Goal: Information Seeking & Learning: Learn about a topic

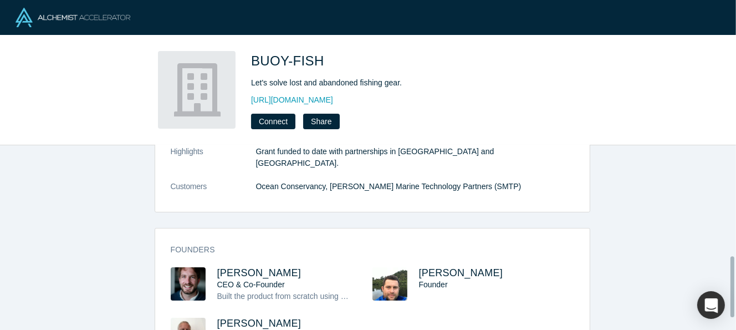
scroll to position [372, 0]
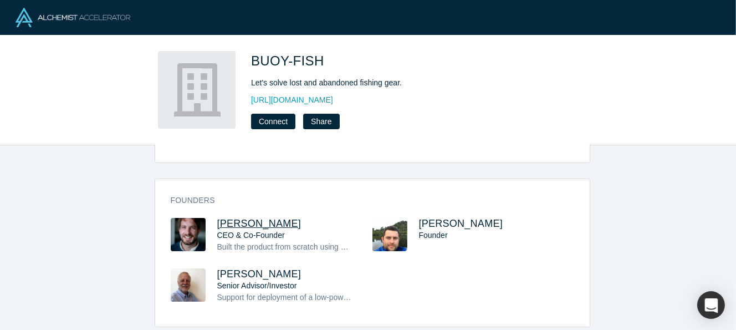
click at [222, 218] on span "Jameson Buffmire" at bounding box center [259, 223] width 84 height 11
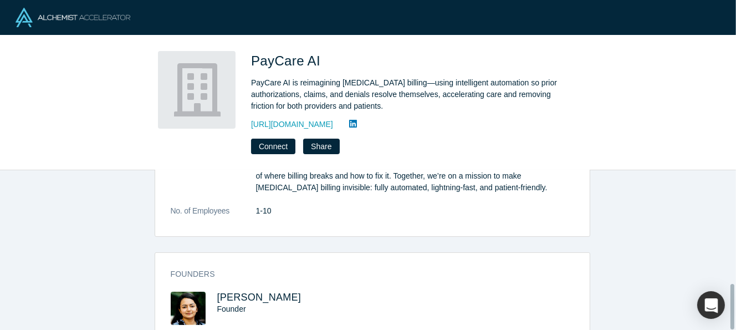
scroll to position [403, 0]
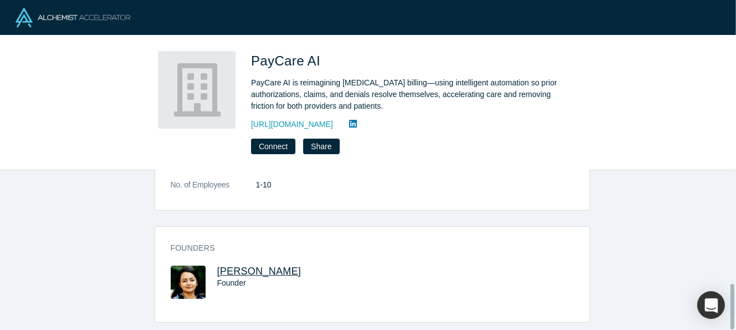
click at [240, 266] on span "Himza Jivani" at bounding box center [259, 271] width 84 height 11
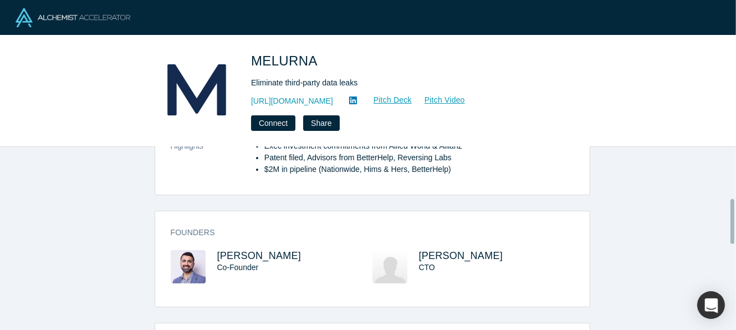
scroll to position [277, 0]
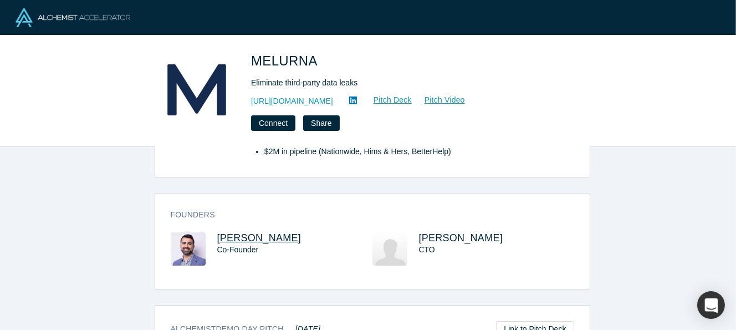
click at [234, 239] on span "Sam Jadali" at bounding box center [259, 237] width 84 height 11
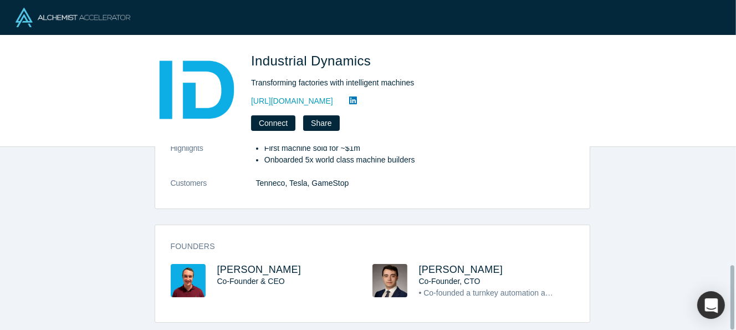
scroll to position [334, 0]
click at [240, 264] on span "[PERSON_NAME]" at bounding box center [259, 269] width 84 height 11
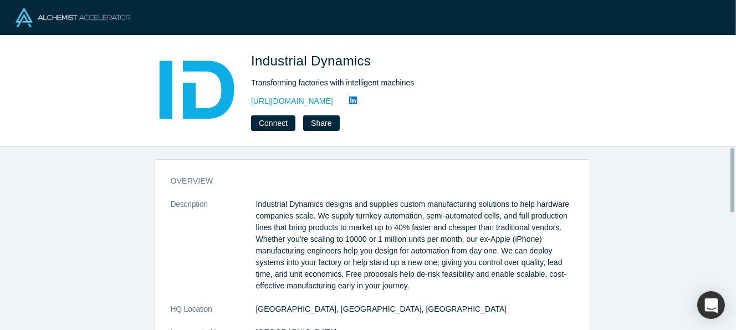
scroll to position [0, 0]
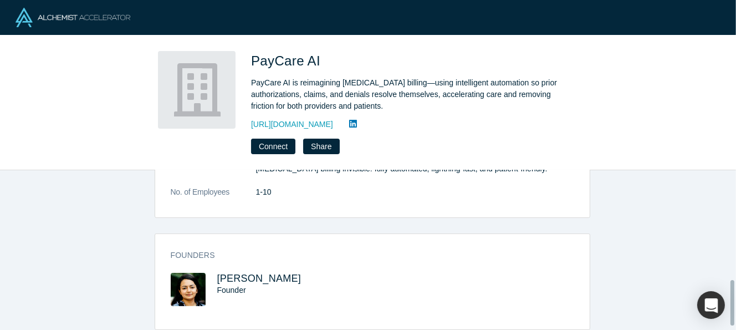
scroll to position [403, 0]
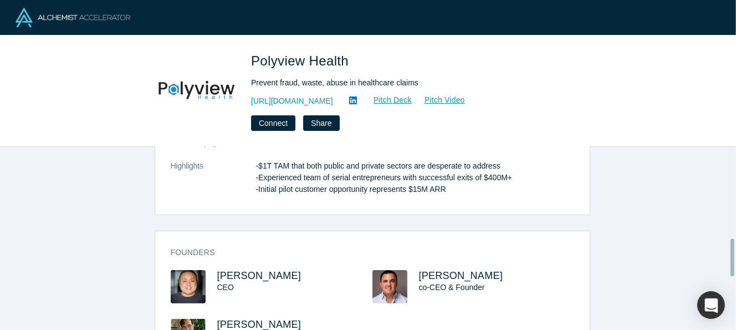
scroll to position [443, 0]
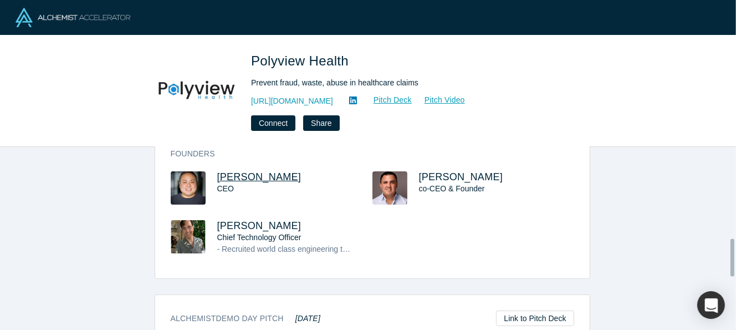
click at [238, 171] on span "[PERSON_NAME]" at bounding box center [259, 176] width 84 height 11
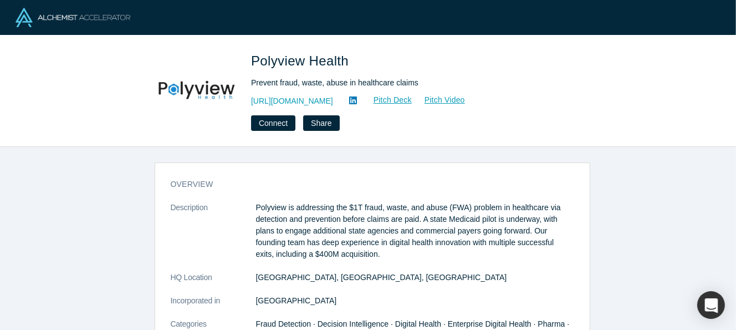
scroll to position [333, 0]
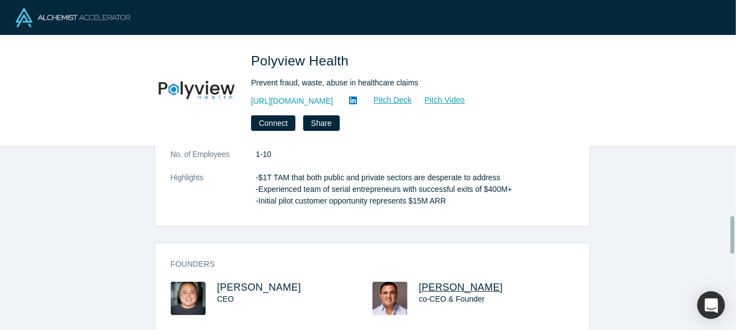
click at [460, 282] on span "Dimitri Arges" at bounding box center [461, 287] width 84 height 11
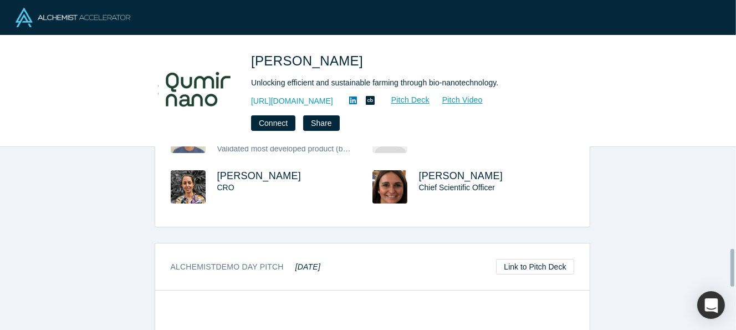
scroll to position [443, 0]
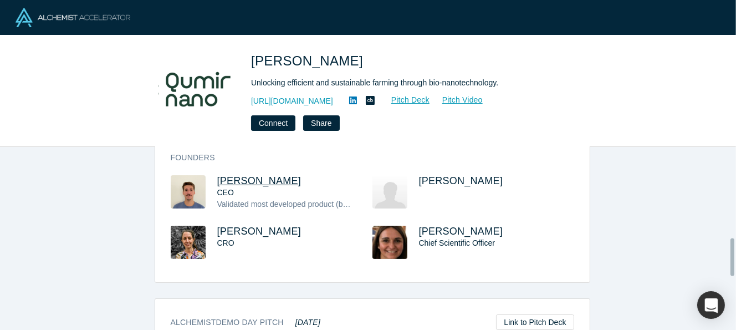
click at [247, 175] on span "Franco Ciaffone" at bounding box center [259, 180] width 84 height 11
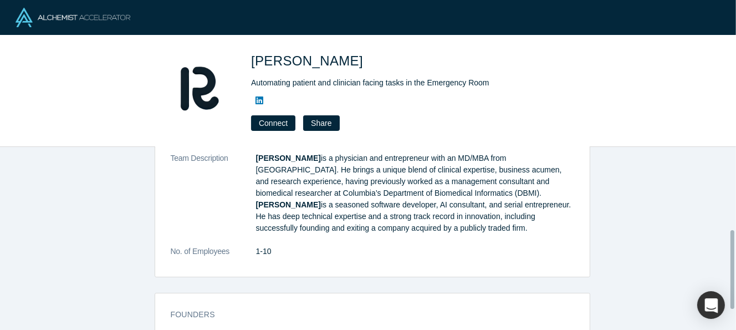
scroll to position [241, 0]
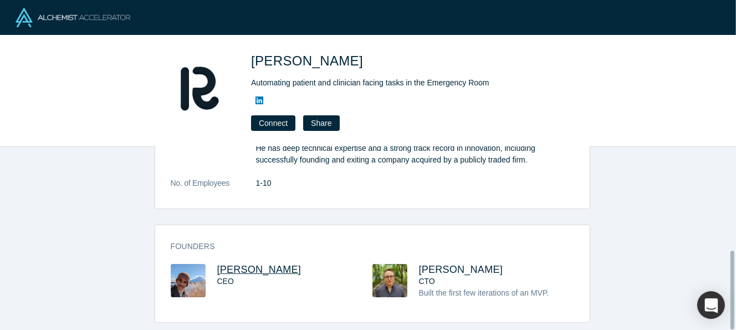
click at [237, 264] on span "[PERSON_NAME]" at bounding box center [259, 269] width 84 height 11
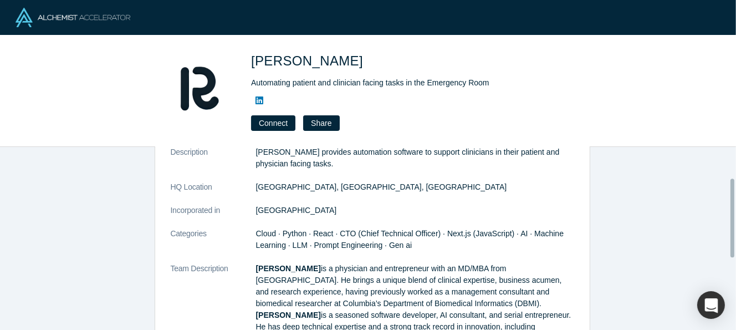
scroll to position [111, 0]
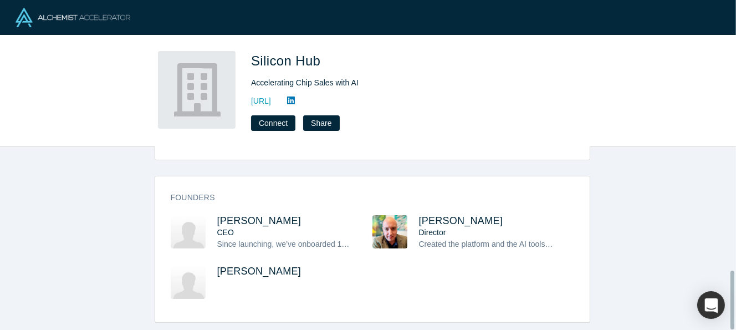
scroll to position [383, 0]
click at [227, 215] on span "[PERSON_NAME]" at bounding box center [259, 220] width 84 height 11
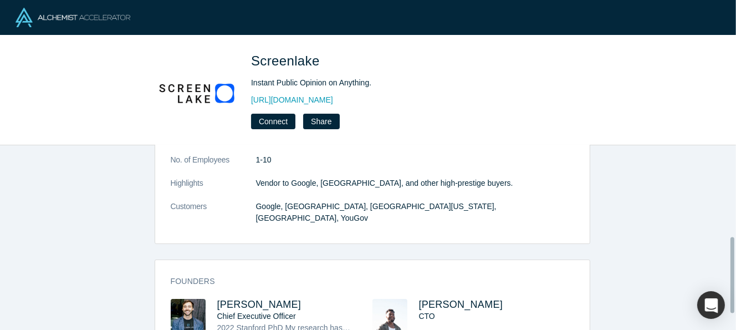
scroll to position [263, 0]
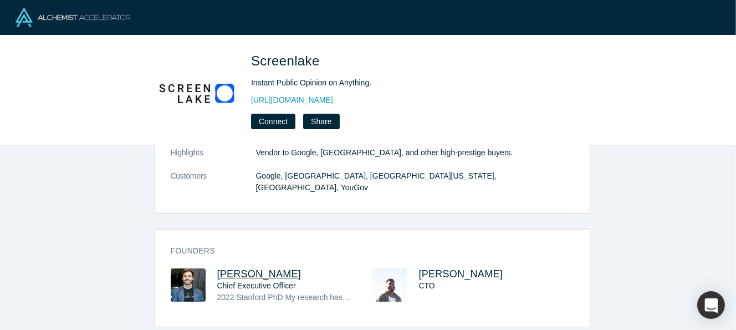
click at [224, 268] on span "Daniel Muise" at bounding box center [259, 273] width 84 height 11
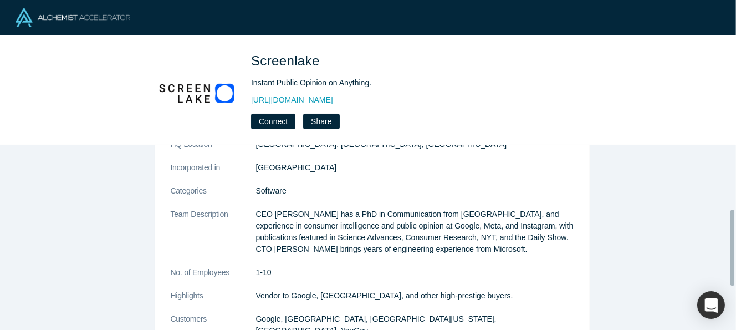
scroll to position [221, 0]
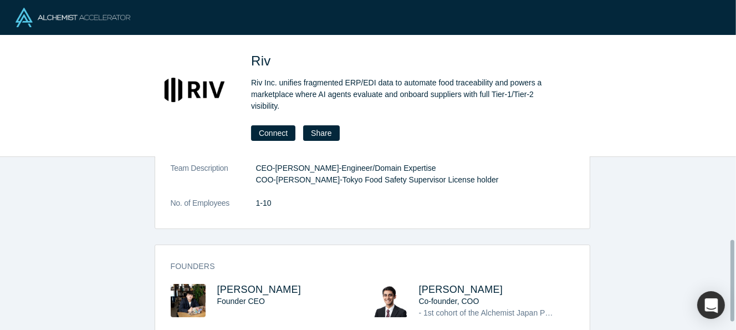
scroll to position [193, 0]
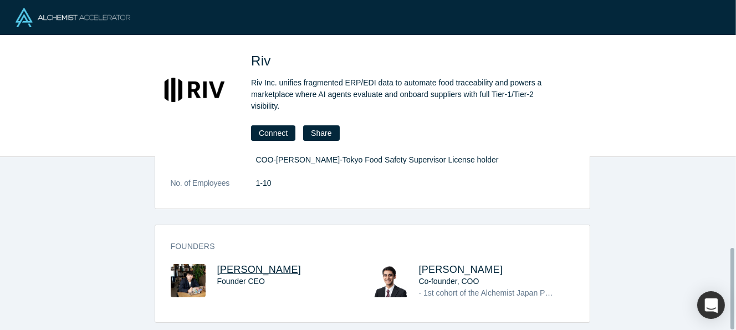
click at [252, 266] on span "Ikkei Uemura" at bounding box center [259, 269] width 84 height 11
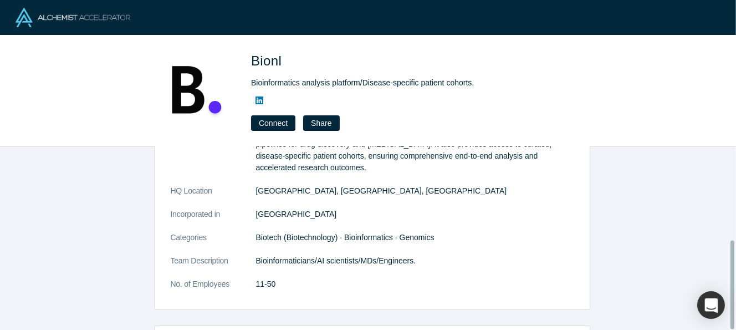
scroll to position [193, 0]
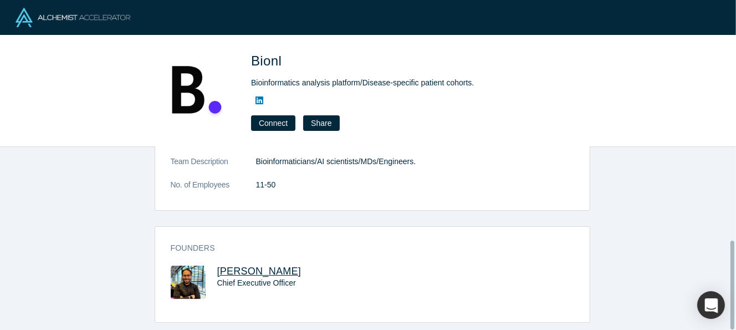
click at [262, 266] on span "Ahmad Jadallah" at bounding box center [259, 271] width 84 height 11
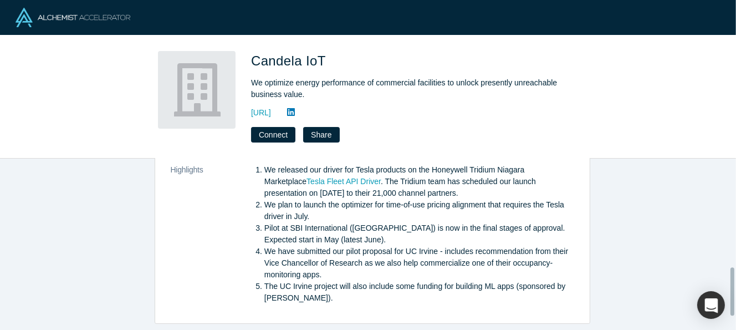
scroll to position [435, 0]
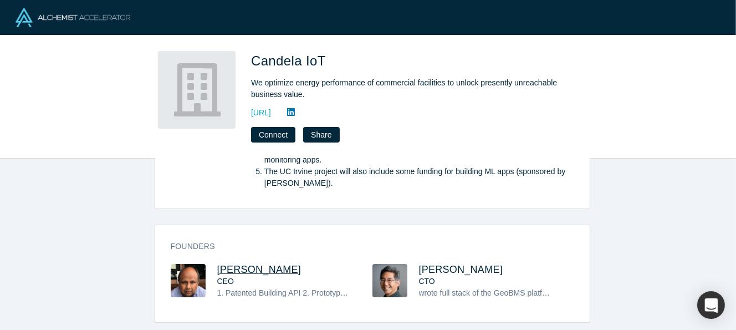
click at [294, 264] on span "[PERSON_NAME]" at bounding box center [259, 269] width 84 height 11
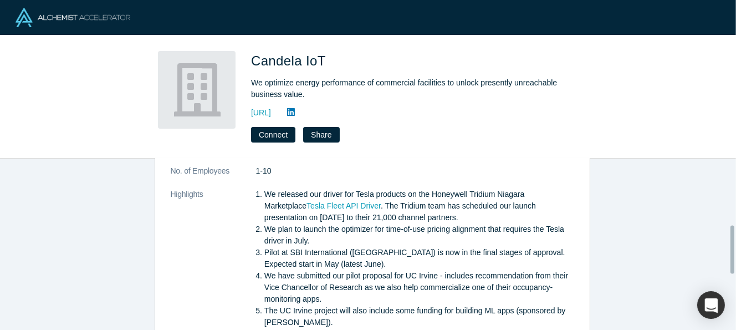
scroll to position [333, 0]
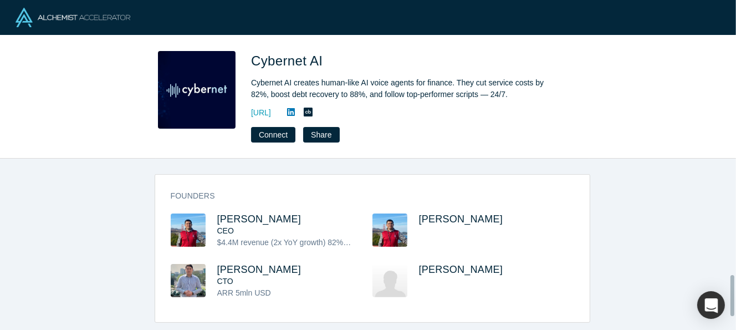
scroll to position [548, 0]
click at [232, 214] on span "[PERSON_NAME]" at bounding box center [259, 219] width 84 height 11
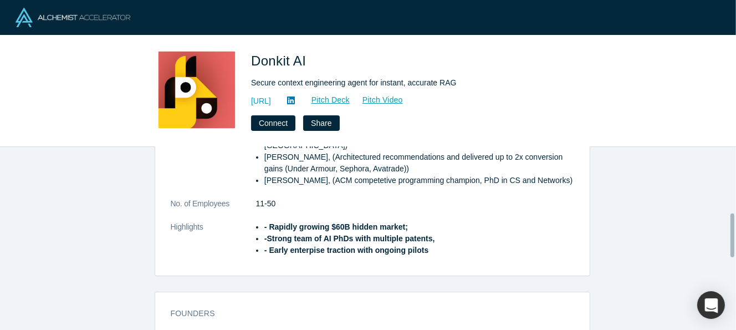
scroll to position [277, 0]
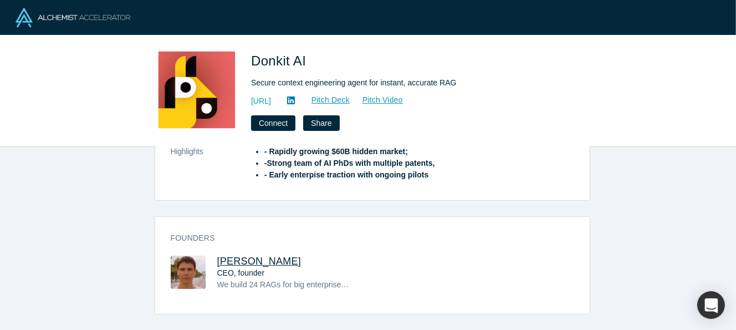
click at [268, 260] on span "[PERSON_NAME]" at bounding box center [259, 261] width 84 height 11
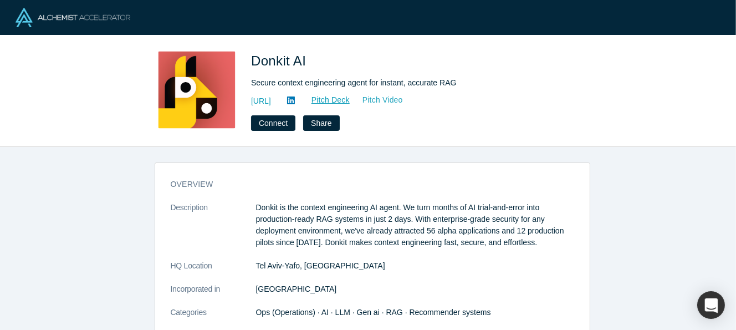
click at [404, 97] on link "Pitch Video" at bounding box center [377, 100] width 53 height 13
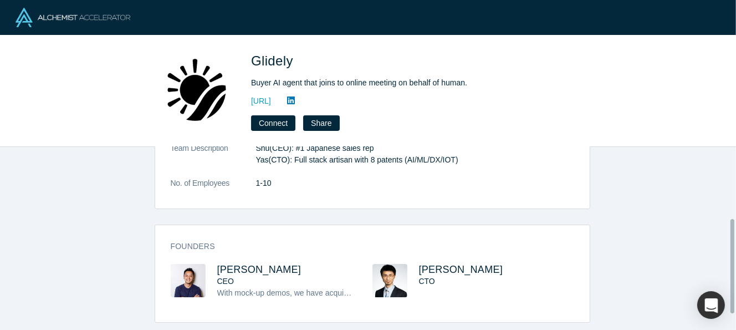
scroll to position [171, 0]
click at [250, 264] on span "Shu Oikawa" at bounding box center [259, 269] width 84 height 11
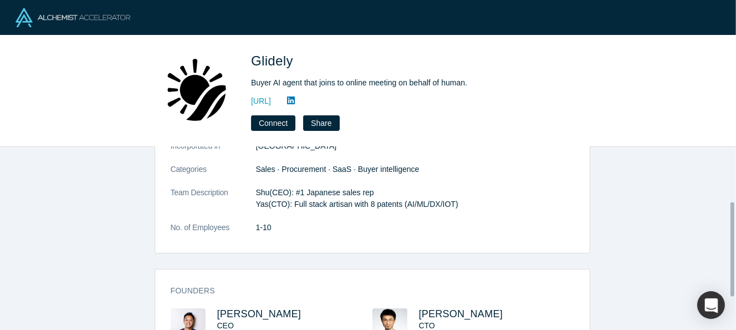
scroll to position [60, 0]
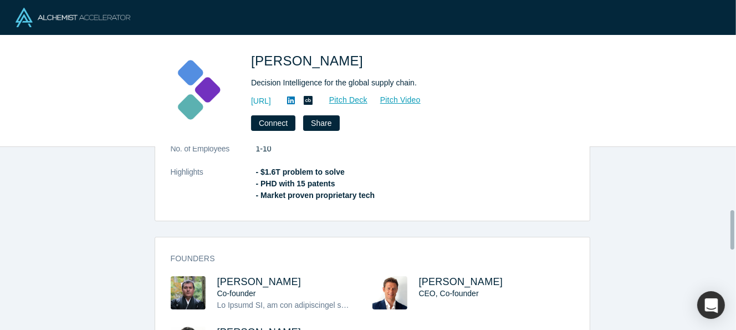
scroll to position [388, 0]
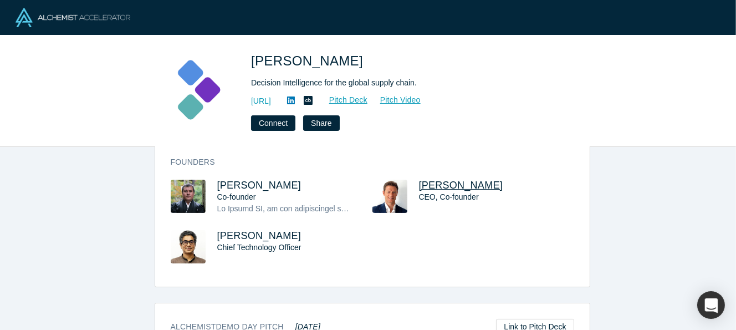
click at [426, 187] on span "[PERSON_NAME]" at bounding box center [461, 185] width 84 height 11
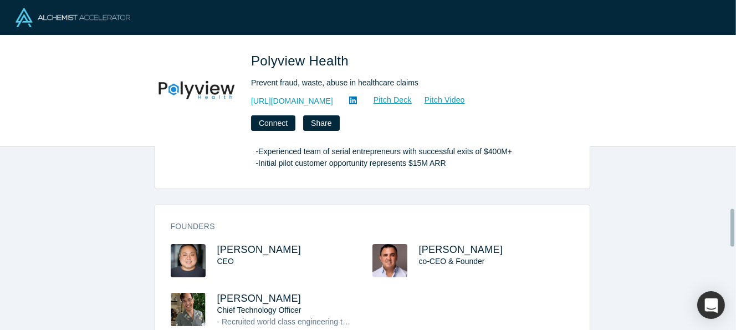
scroll to position [443, 0]
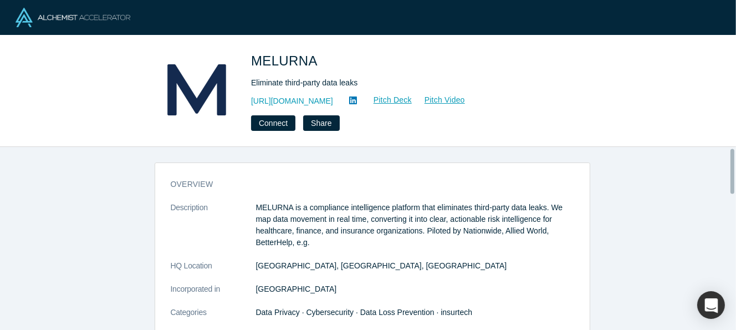
scroll to position [277, 0]
